Goal: Task Accomplishment & Management: Use online tool/utility

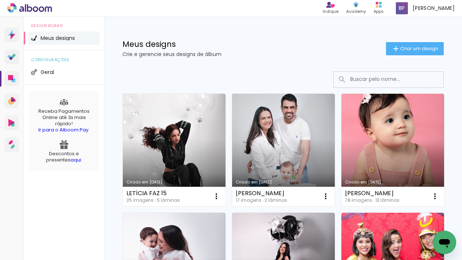
drag, startPoint x: 406, startPoint y: 45, endPoint x: 354, endPoint y: 63, distance: 54.7
click at [405, 45] on paper-button "Criar um design" at bounding box center [415, 48] width 58 height 13
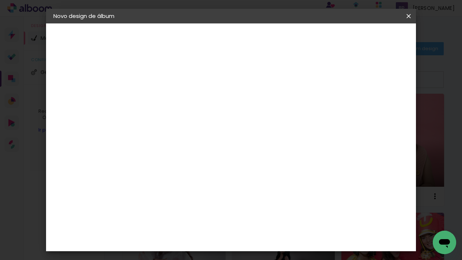
click at [173, 99] on input at bounding box center [173, 97] width 0 height 11
type input "[PERSON_NAME]"
click at [0, 0] on slot "Avançar" at bounding box center [0, 0] width 0 height 0
drag, startPoint x: 237, startPoint y: 139, endPoint x: 236, endPoint y: 129, distance: 10.3
click at [228, 139] on input at bounding box center [192, 139] width 74 height 9
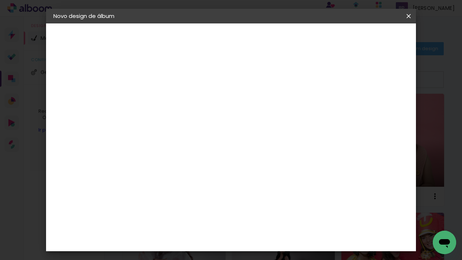
type input "MATIAS"
type paper-input "MATIAS"
click at [193, 172] on paper-item "Matias Encadernações" at bounding box center [184, 166] width 65 height 19
click at [207, 165] on div "Matias Encadernações" at bounding box center [190, 167] width 45 height 12
click at [301, 45] on header "Fornecedor Escolha um fornecedor ou avance com o tamanho livre. Voltar Avançar" at bounding box center [221, 47] width 160 height 49
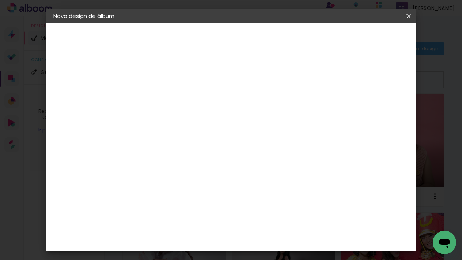
click at [0, 0] on slot "Avançar" at bounding box center [0, 0] width 0 height 0
drag, startPoint x: 274, startPoint y: 120, endPoint x: 285, endPoint y: 120, distance: 11.0
click at [201, 122] on input "text" at bounding box center [187, 127] width 29 height 11
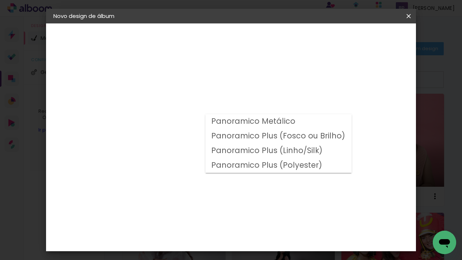
click at [0, 0] on slot "Panoramico Plus (Fosco ou Brilho)" at bounding box center [0, 0] width 0 height 0
type input "Panoramico Plus (Fosco ou Brilho)"
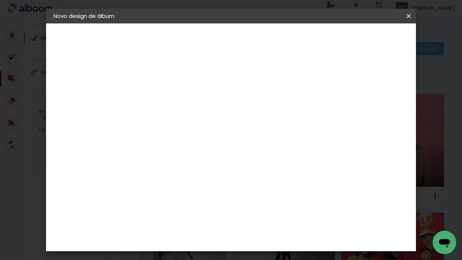
scroll to position [241, 0]
click at [0, 0] on slot "Avançar" at bounding box center [0, 0] width 0 height 0
drag, startPoint x: 355, startPoint y: 78, endPoint x: 364, endPoint y: 77, distance: 9.2
click at [327, 79] on div at bounding box center [323, 79] width 7 height 7
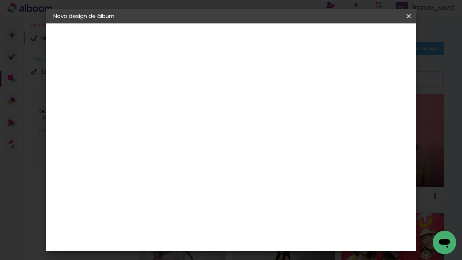
type paper-checkbox "on"
click at [368, 38] on span "Iniciar design" at bounding box center [351, 38] width 33 height 5
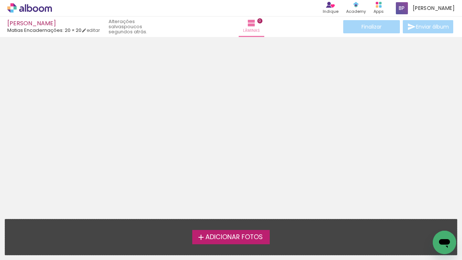
click at [244, 234] on span "Adicionar Fotos" at bounding box center [233, 237] width 57 height 7
click at [0, 0] on input "file" at bounding box center [0, 0] width 0 height 0
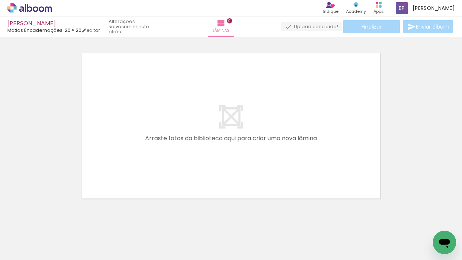
click at [32, 249] on span "Adicionar Fotos" at bounding box center [26, 250] width 22 height 8
click at [0, 0] on input "file" at bounding box center [0, 0] width 0 height 0
